Goal: Transaction & Acquisition: Purchase product/service

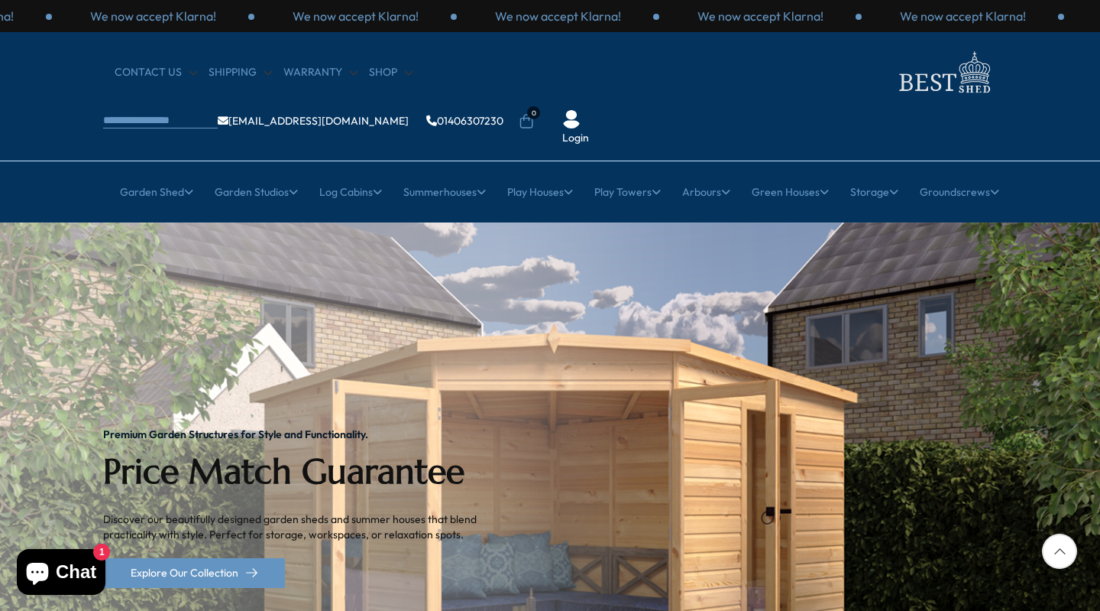
click at [1058, 551] on div at bounding box center [1059, 550] width 35 height 35
click at [1079, 491] on div "Next slide" at bounding box center [1085, 506] width 31 height 31
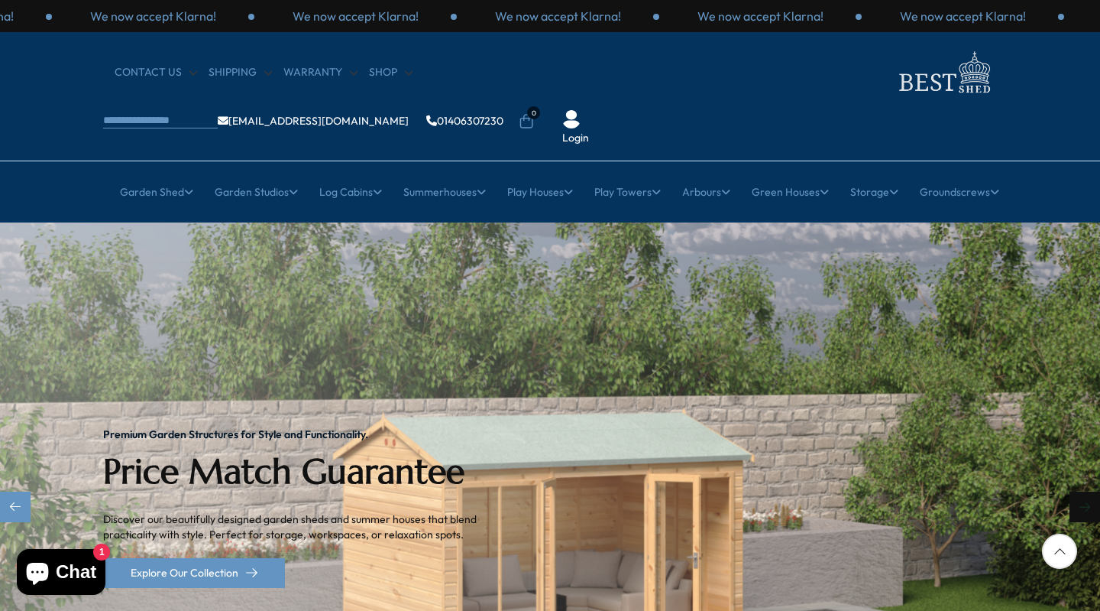
click at [1079, 491] on div "Next slide" at bounding box center [1085, 506] width 31 height 31
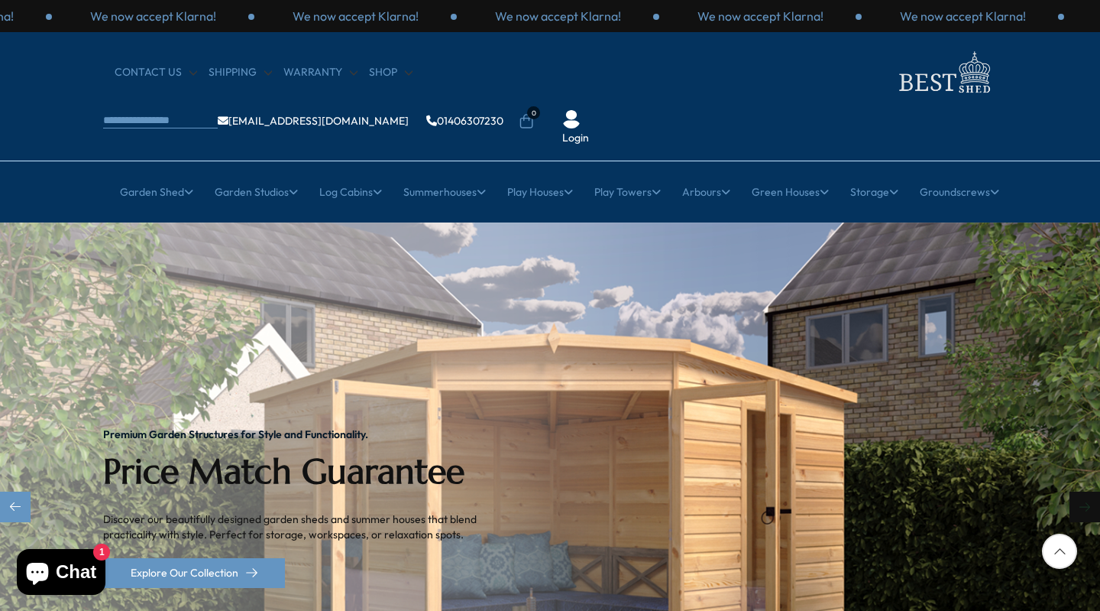
click at [1079, 491] on div "Next slide" at bounding box center [1085, 506] width 31 height 31
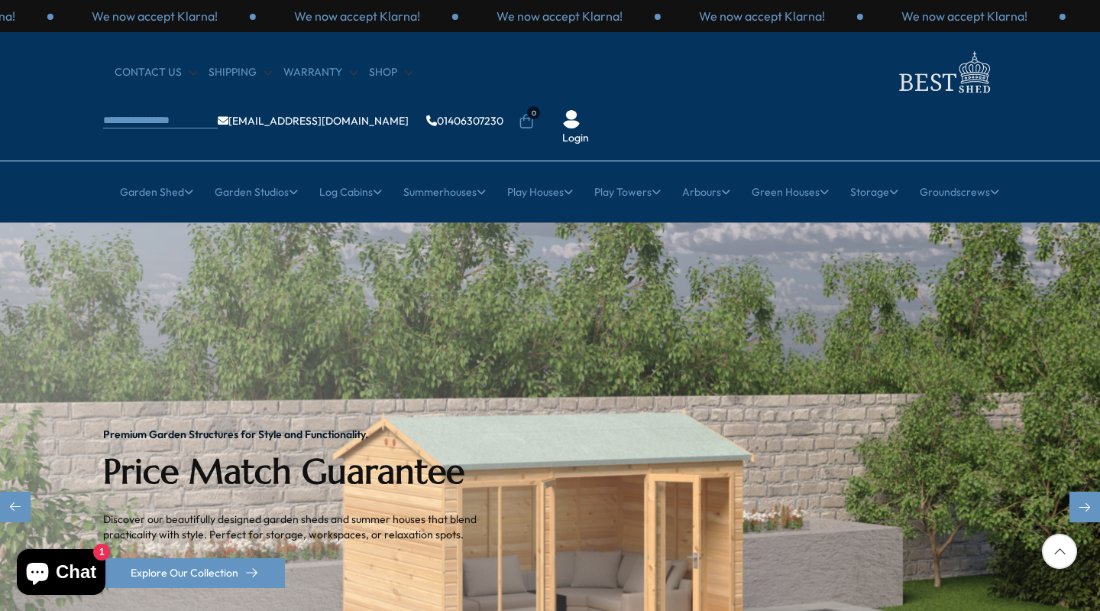
click at [1005, 222] on img "2 / 2" at bounding box center [550, 507] width 1100 height 571
click at [1064, 551] on div at bounding box center [1059, 550] width 35 height 35
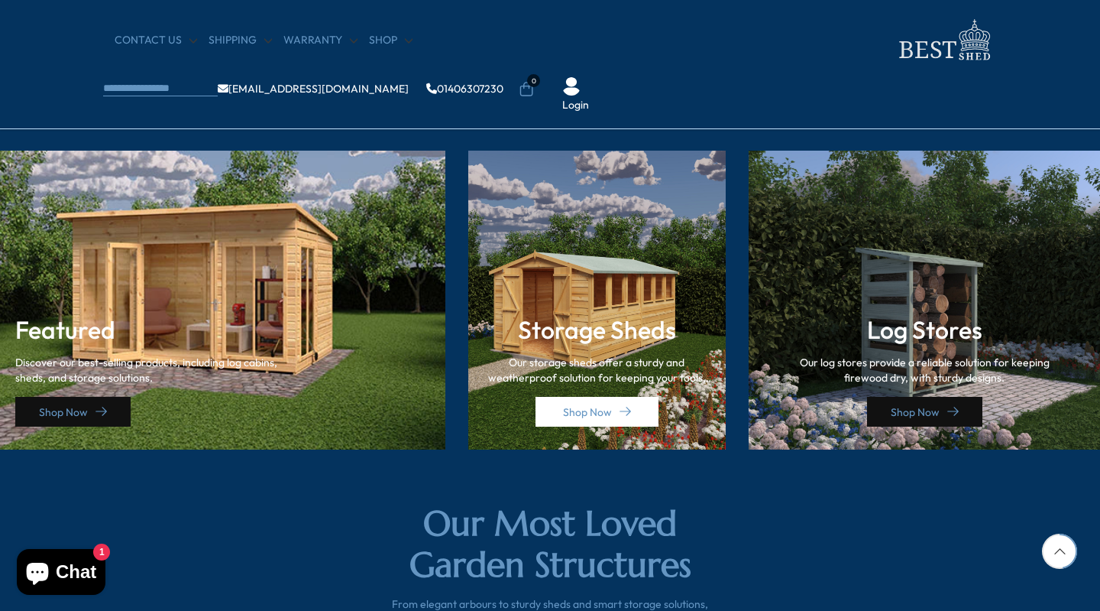
scroll to position [2124, 0]
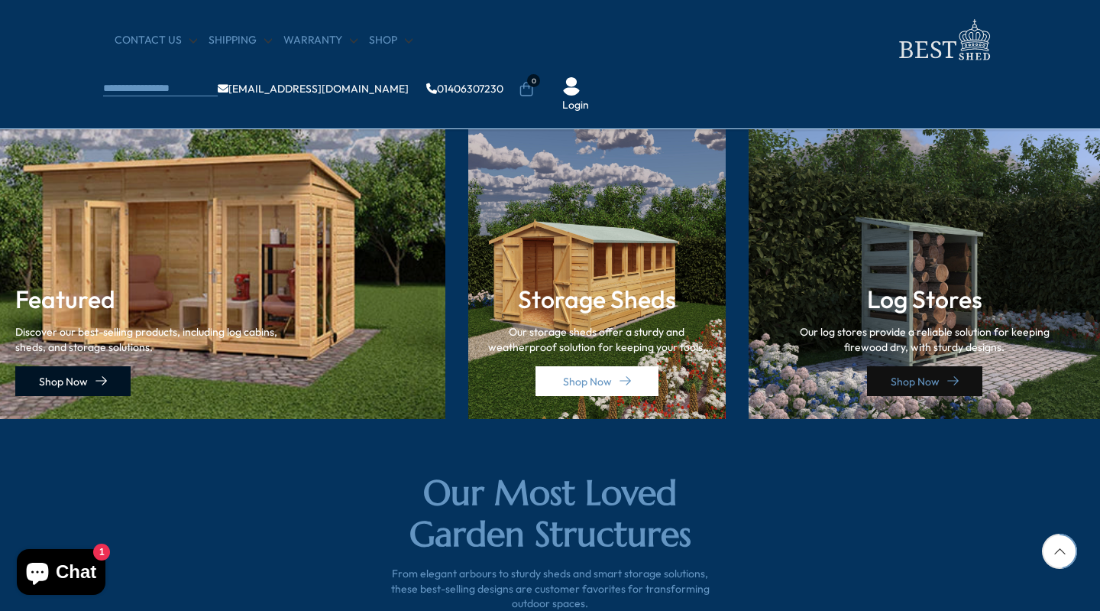
click at [92, 375] on link "Shop Now" at bounding box center [72, 381] width 115 height 30
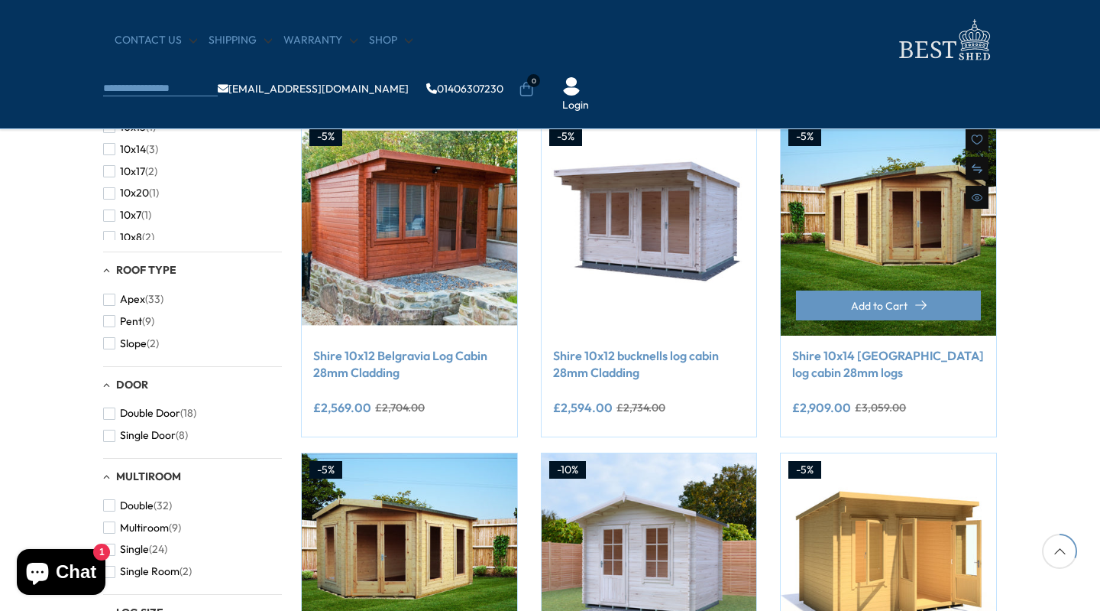
scroll to position [642, 0]
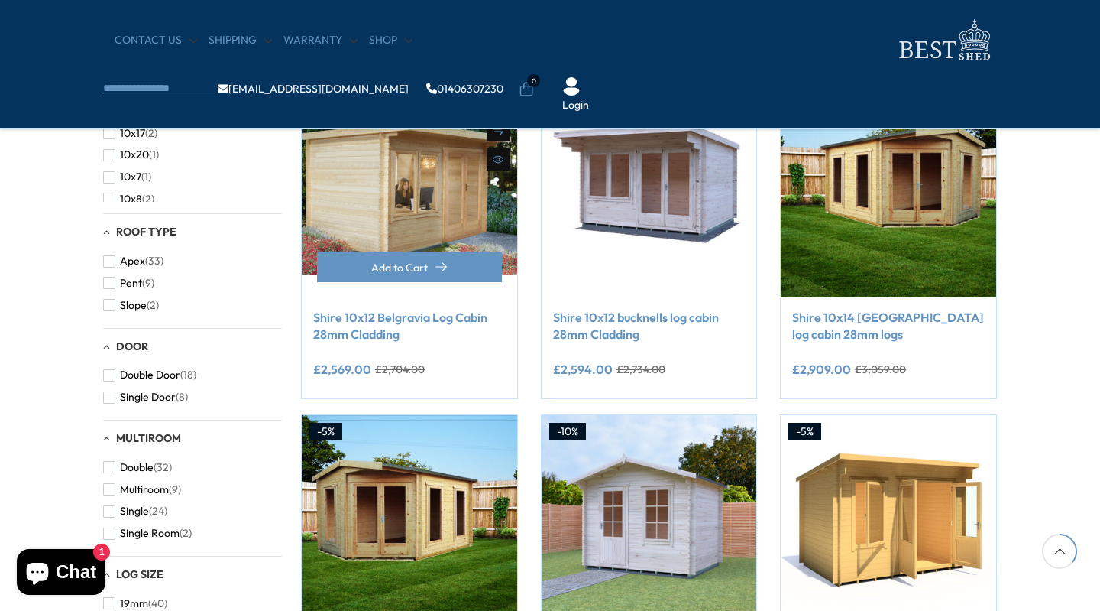
click at [433, 201] on img at bounding box center [409, 189] width 215 height 215
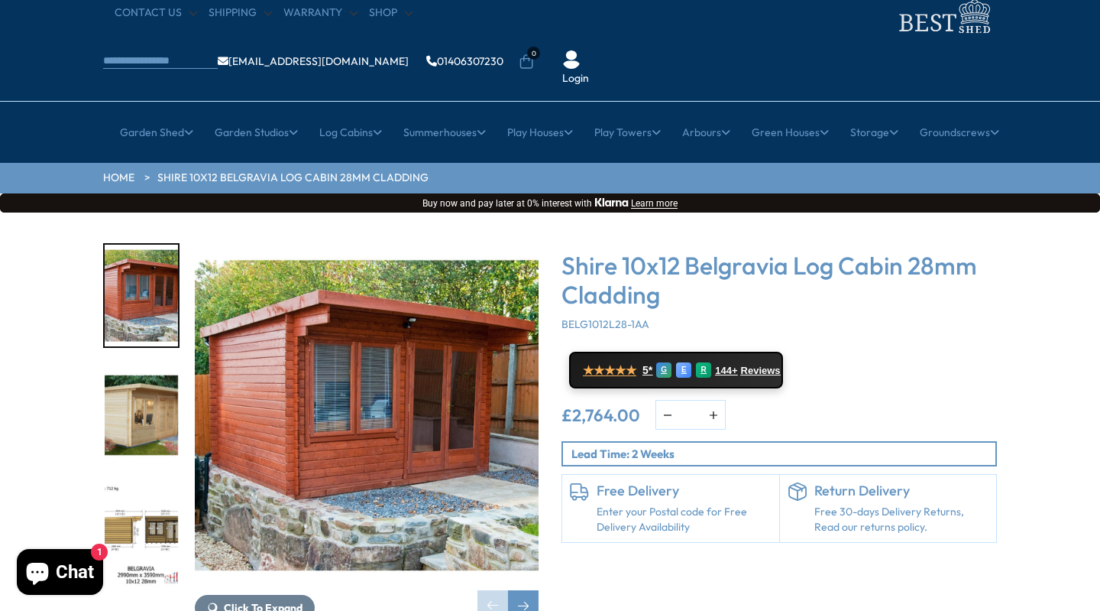
scroll to position [61, 0]
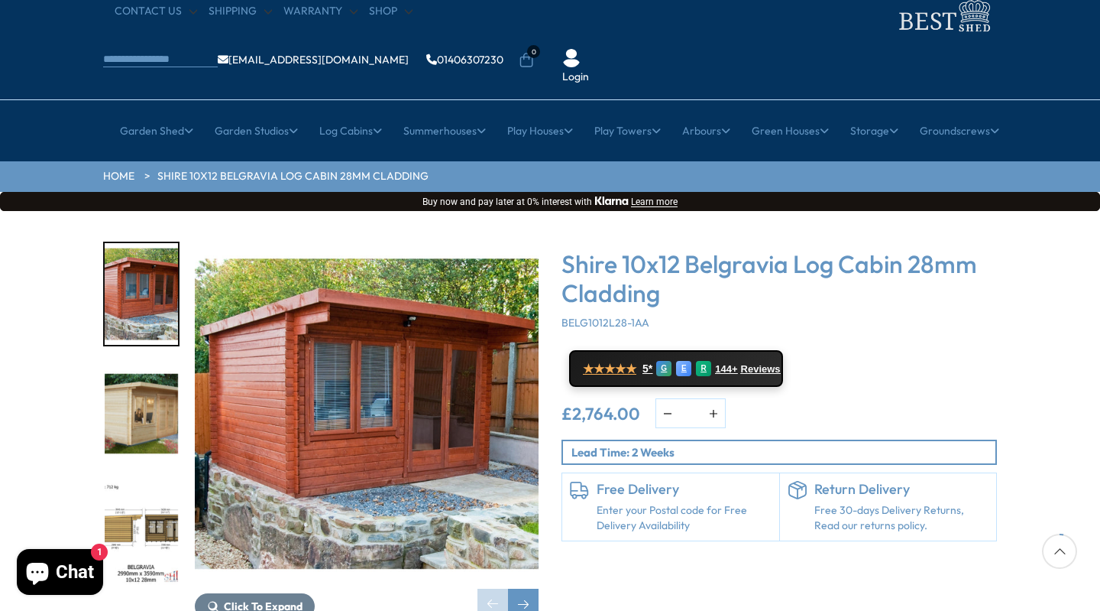
click at [131, 388] on img "2 / 7" at bounding box center [141, 414] width 73 height 102
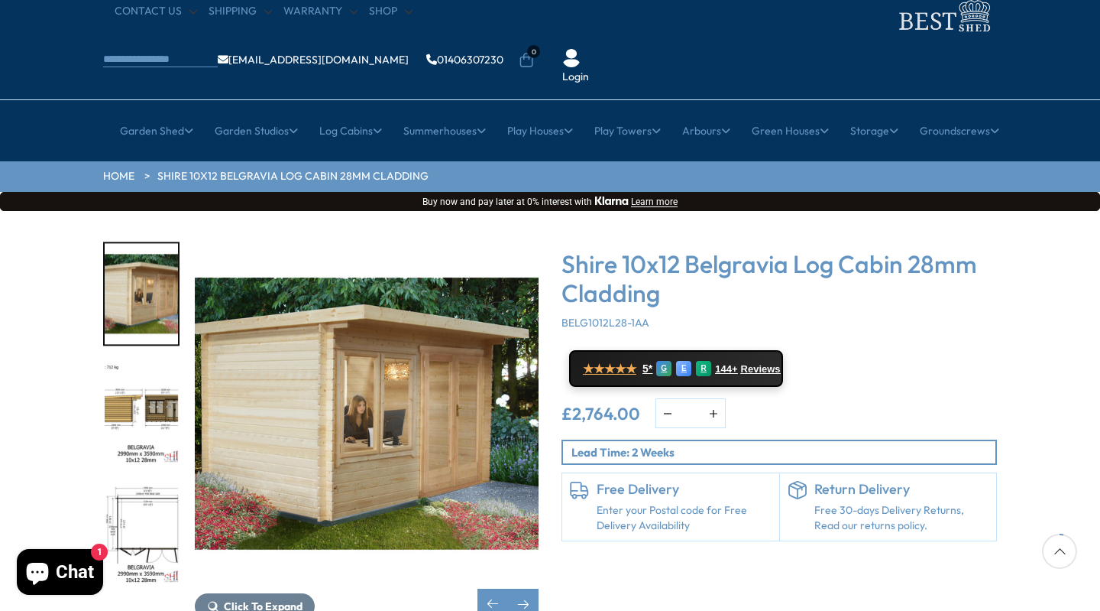
click at [140, 482] on img "4 / 7" at bounding box center [141, 533] width 73 height 102
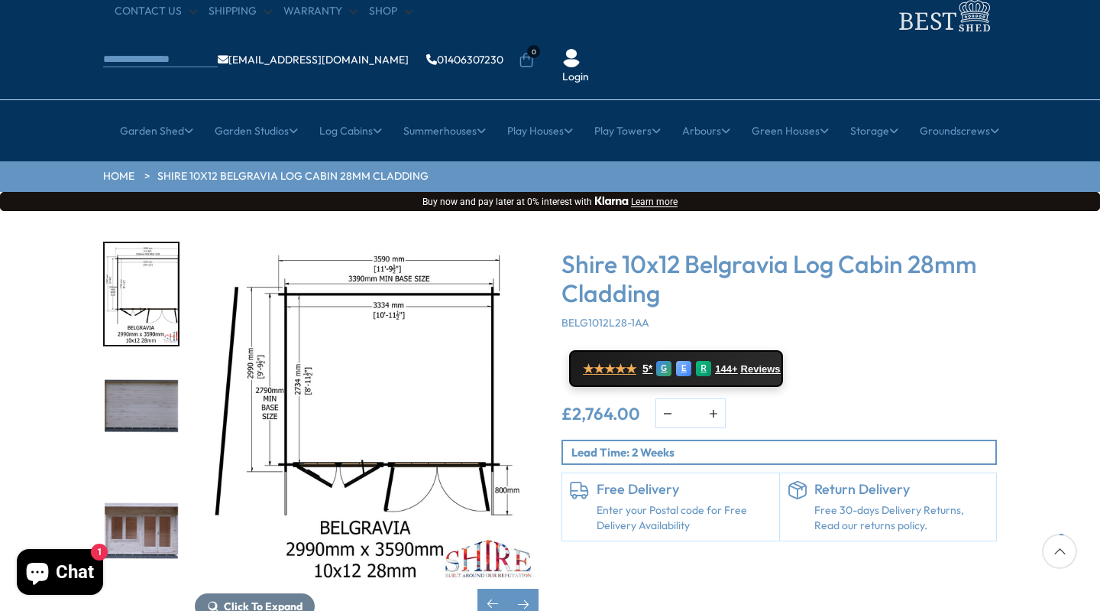
click at [140, 482] on img "6 / 7" at bounding box center [141, 533] width 73 height 102
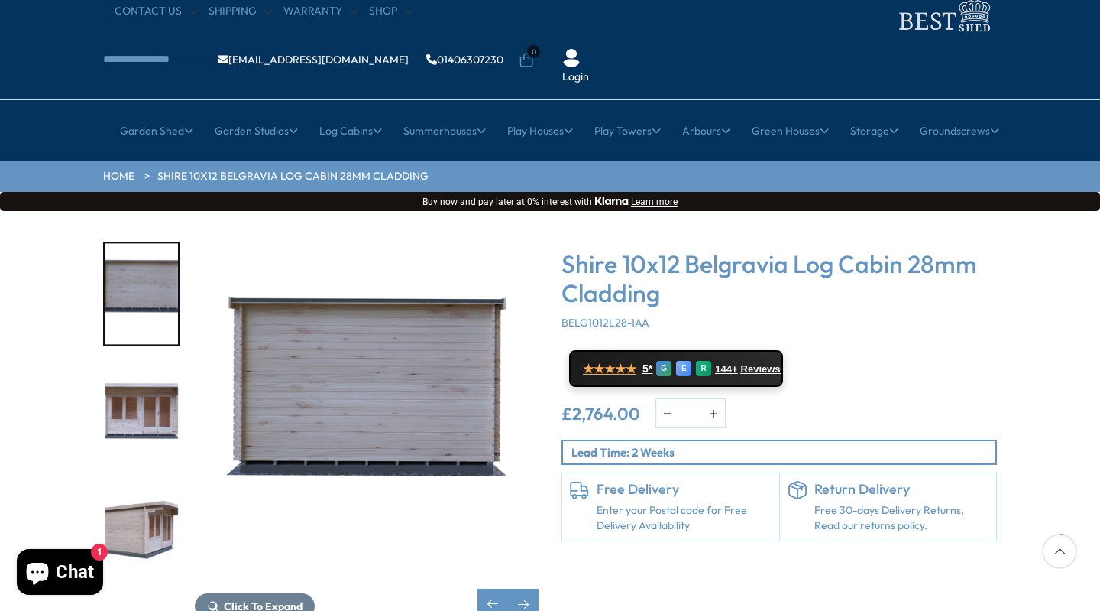
click at [140, 482] on img "7 / 7" at bounding box center [141, 533] width 73 height 102
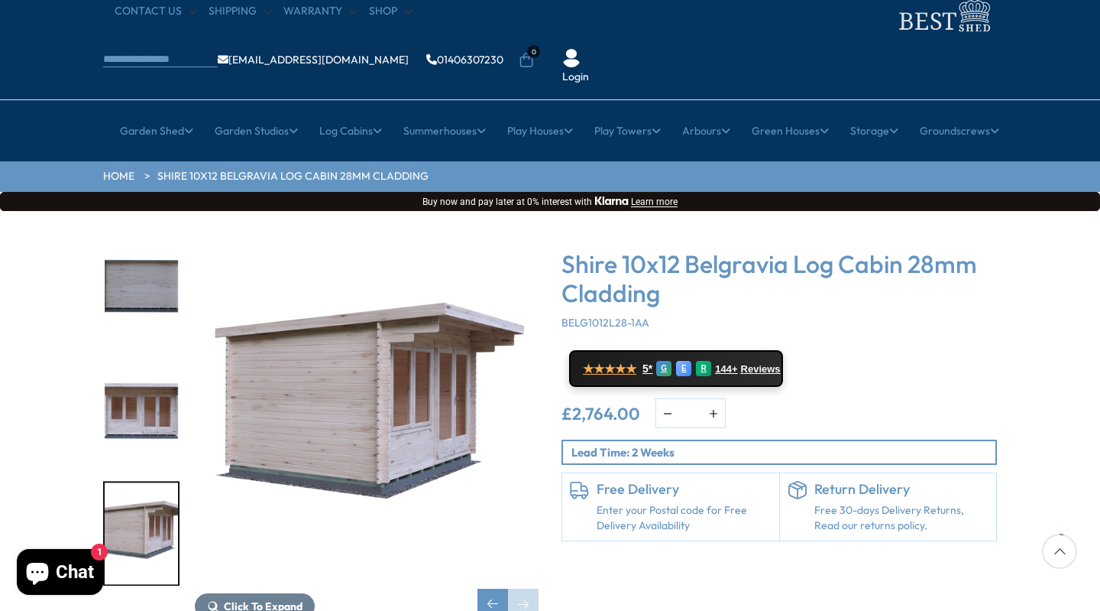
click at [140, 482] on img "7 / 7" at bounding box center [141, 533] width 73 height 102
click at [397, 351] on div "Click To Expand Click To Expand Click To Expand Click To Expand Click To Expand…" at bounding box center [321, 429] width 436 height 377
click at [397, 351] on img "7 / 7" at bounding box center [367, 413] width 344 height 344
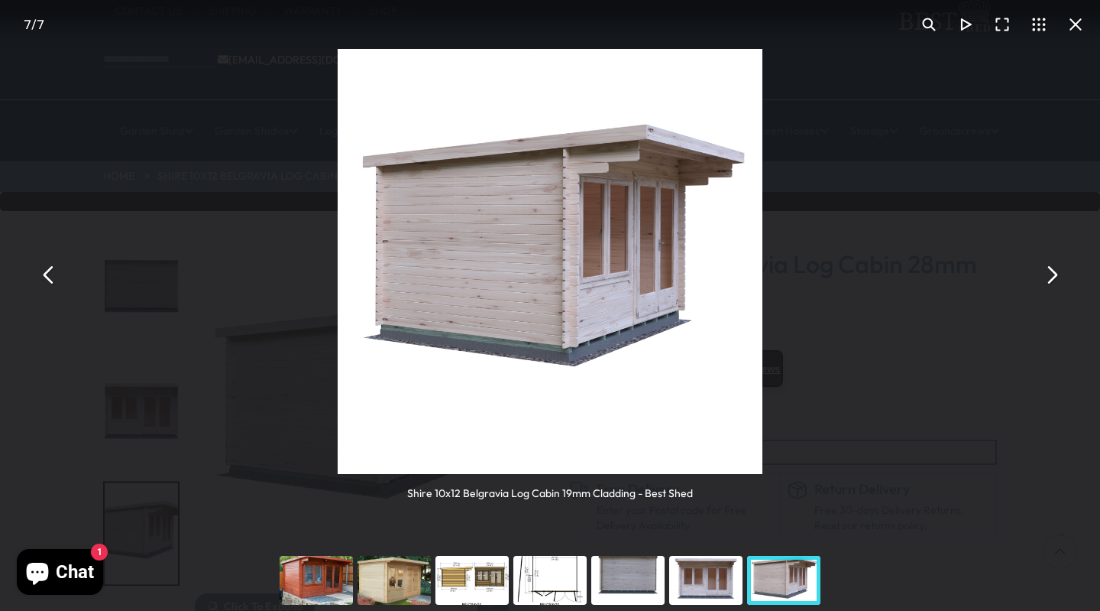
click at [1077, 30] on button "You can close this modal content with the ESC key" at bounding box center [1076, 24] width 37 height 37
